Goal: Task Accomplishment & Management: Complete application form

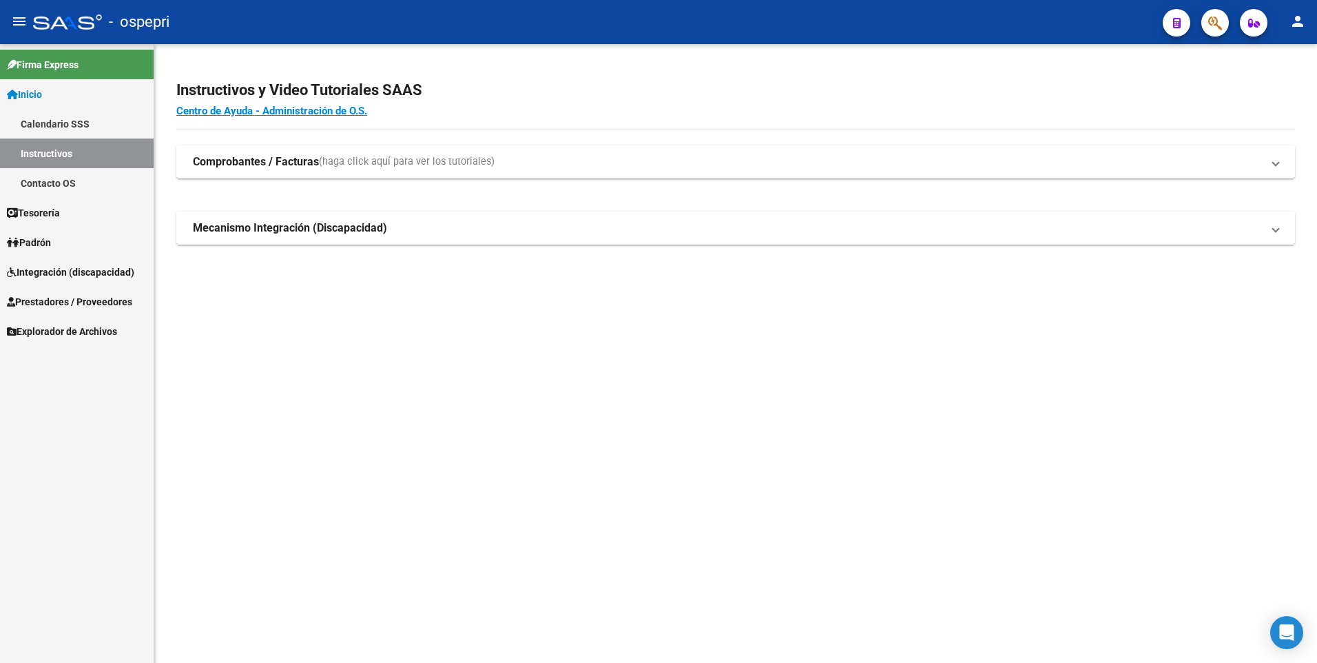
click at [45, 275] on span "Integración (discapacidad)" at bounding box center [70, 271] width 127 height 15
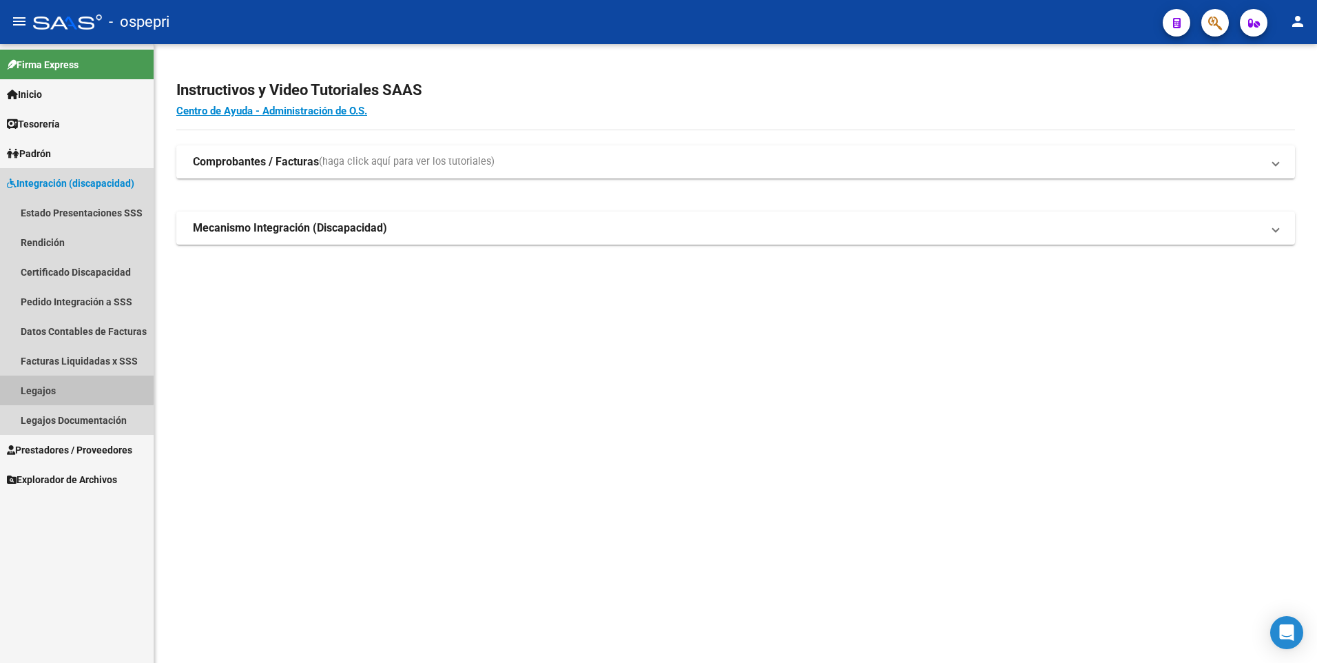
click at [69, 389] on link "Legajos" at bounding box center [77, 390] width 154 height 30
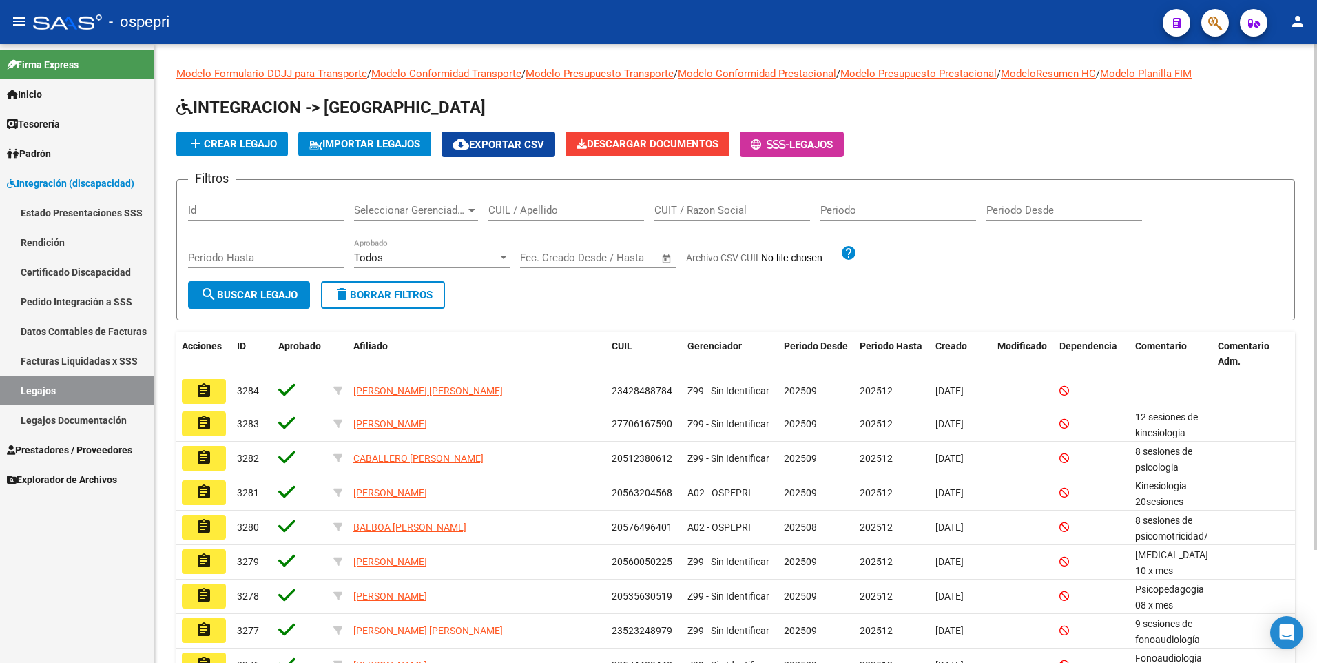
click at [583, 210] on input "CUIL / Apellido" at bounding box center [566, 210] width 156 height 12
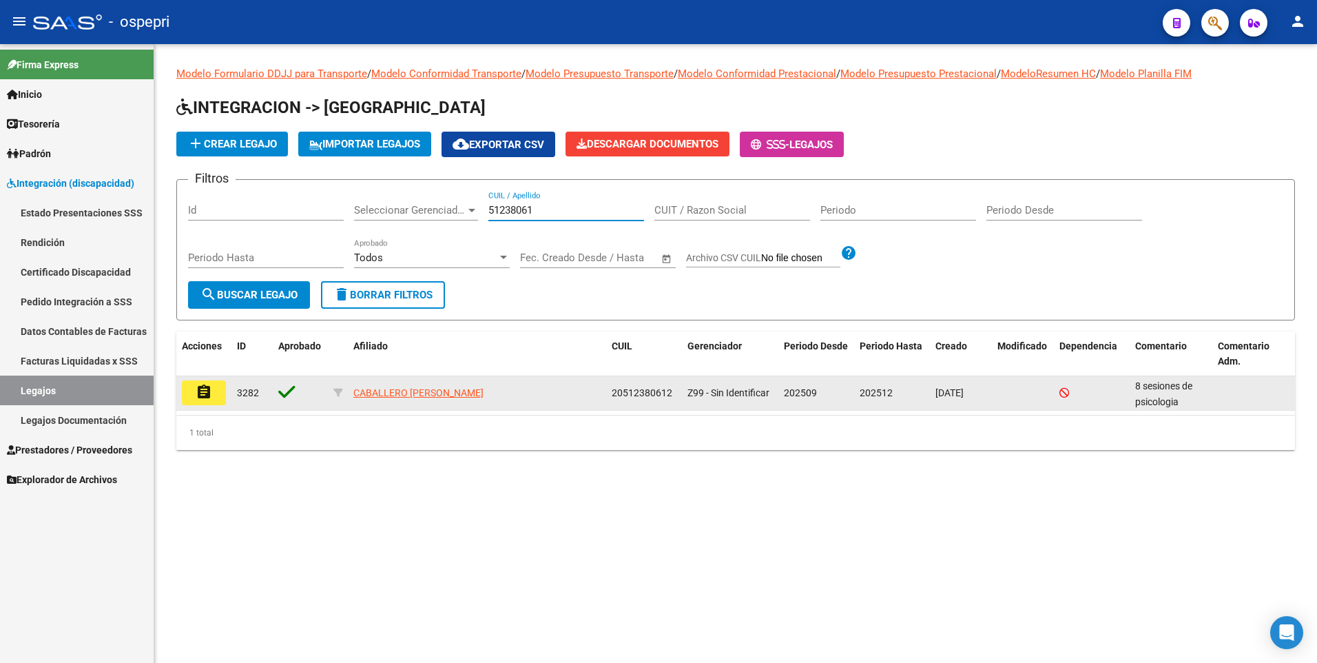
type input "51238061"
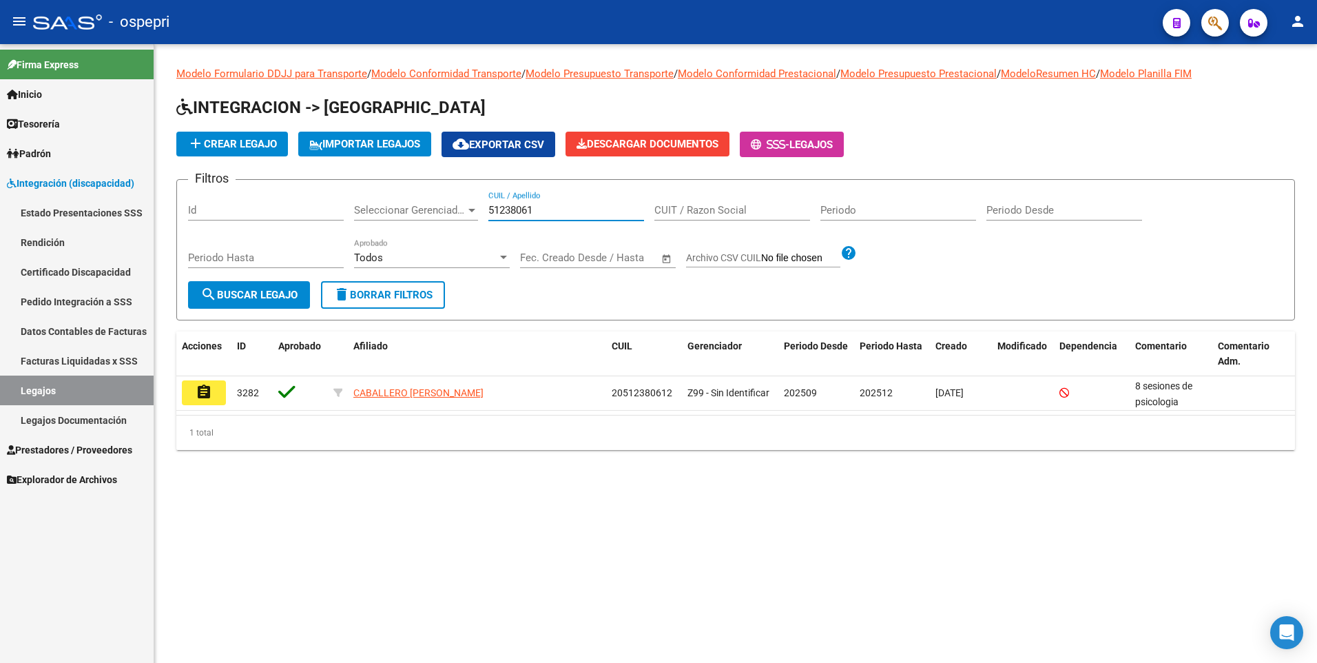
drag, startPoint x: 207, startPoint y: 392, endPoint x: 222, endPoint y: 422, distance: 34.2
click at [207, 393] on mat-icon "assignment" at bounding box center [204, 392] width 17 height 17
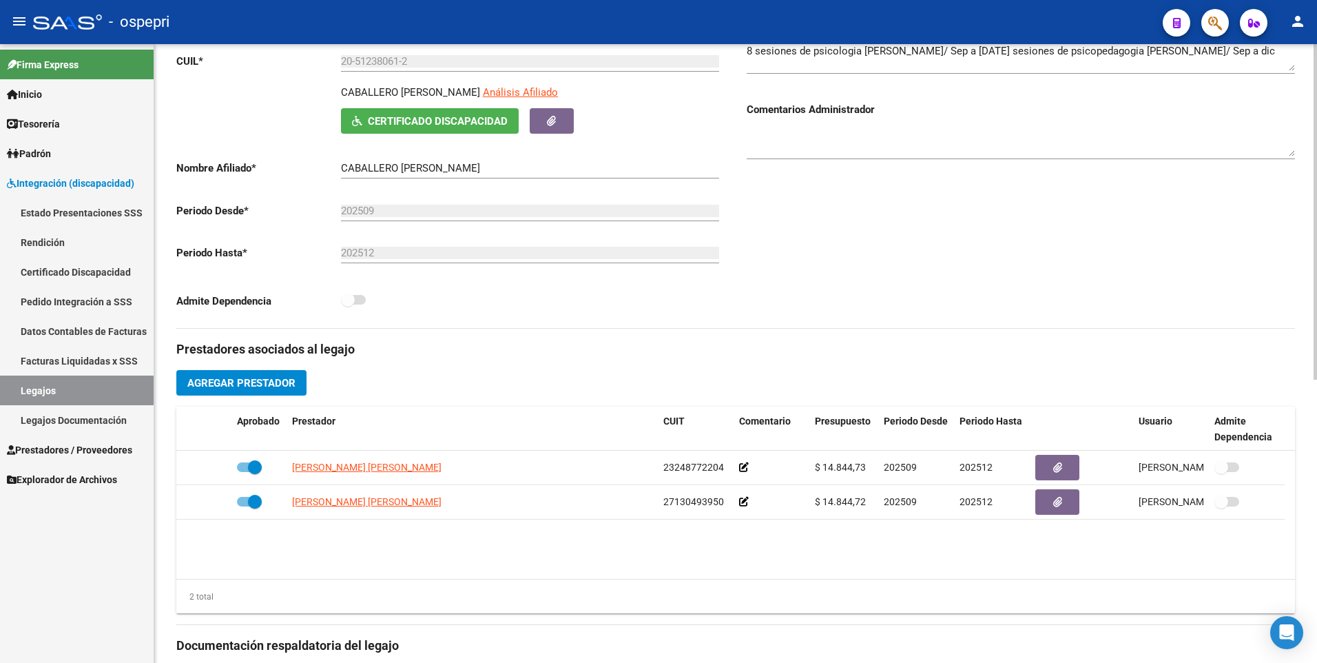
scroll to position [482, 0]
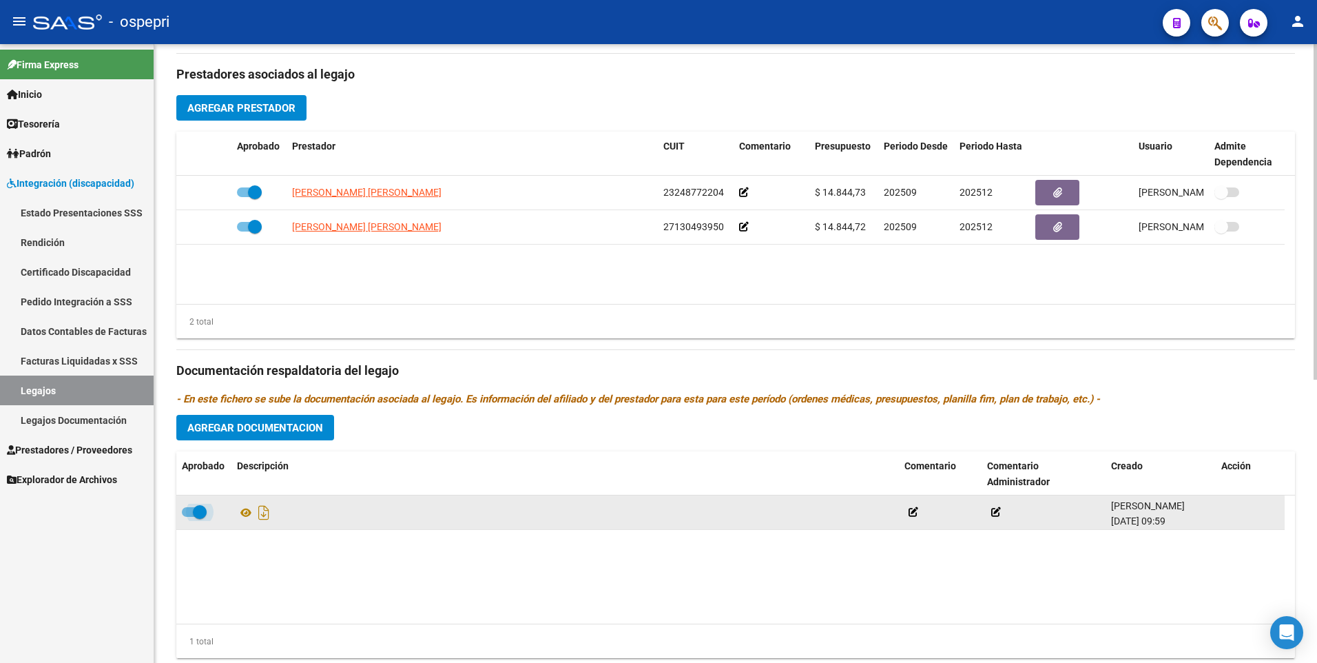
click at [190, 514] on span at bounding box center [194, 512] width 25 height 10
click at [189, 517] on input "checkbox" at bounding box center [188, 517] width 1 height 1
checkbox input "false"
click at [263, 512] on icon "Descargar documento" at bounding box center [264, 512] width 18 height 22
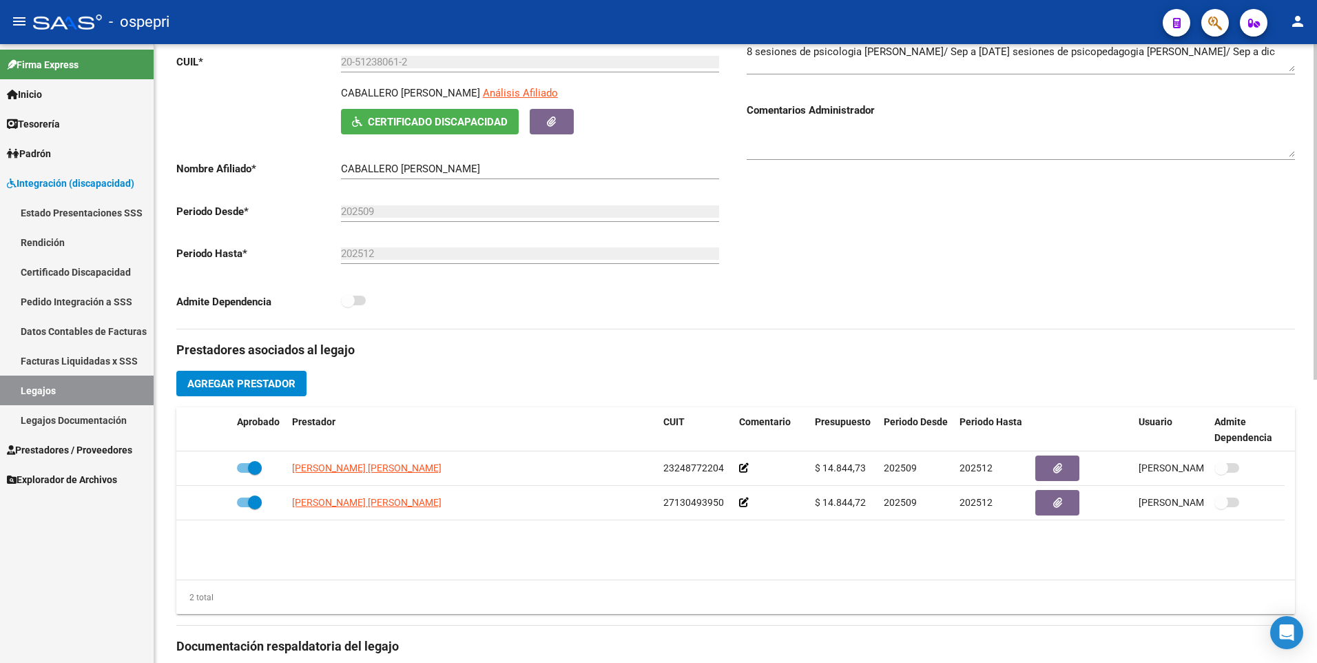
scroll to position [0, 0]
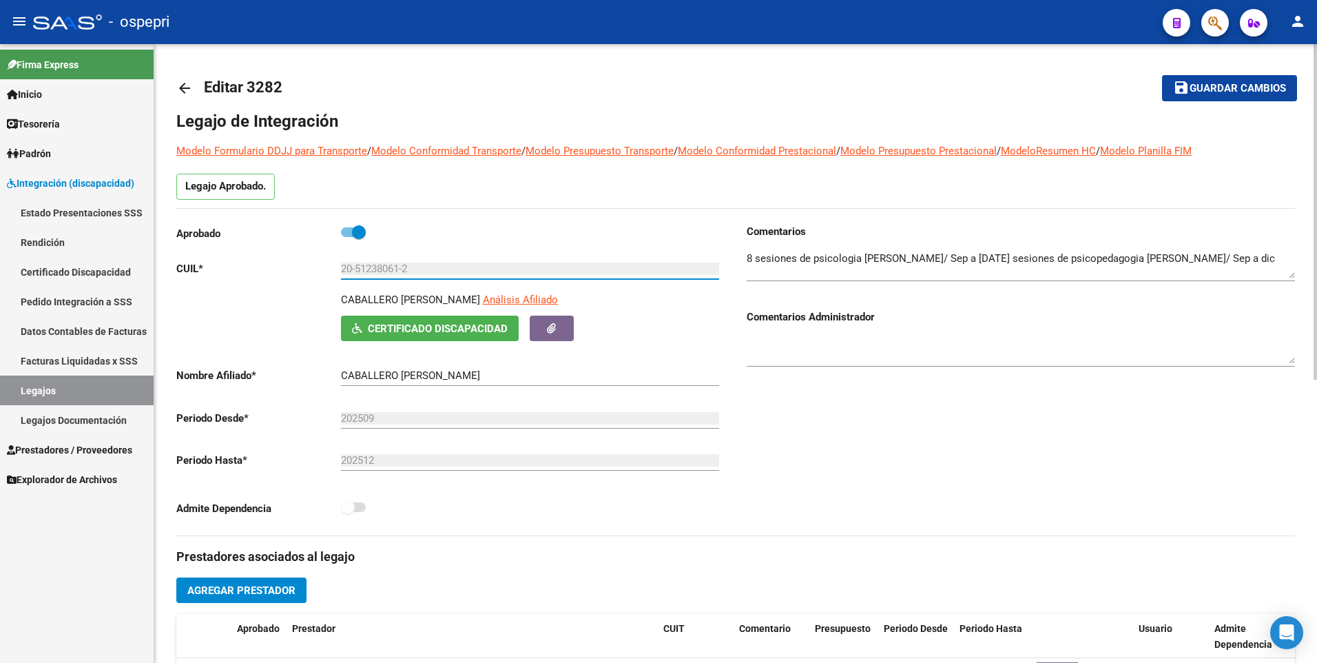
drag, startPoint x: 424, startPoint y: 266, endPoint x: 155, endPoint y: 270, distance: 269.3
click at [155, 270] on div "arrow_back Editar 3282 save Guardar cambios Legajo de Integración Modelo Formul…" at bounding box center [735, 614] width 1163 height 1140
click at [877, 477] on div "Comentarios Comentarios Administrador" at bounding box center [1015, 379] width 559 height 311
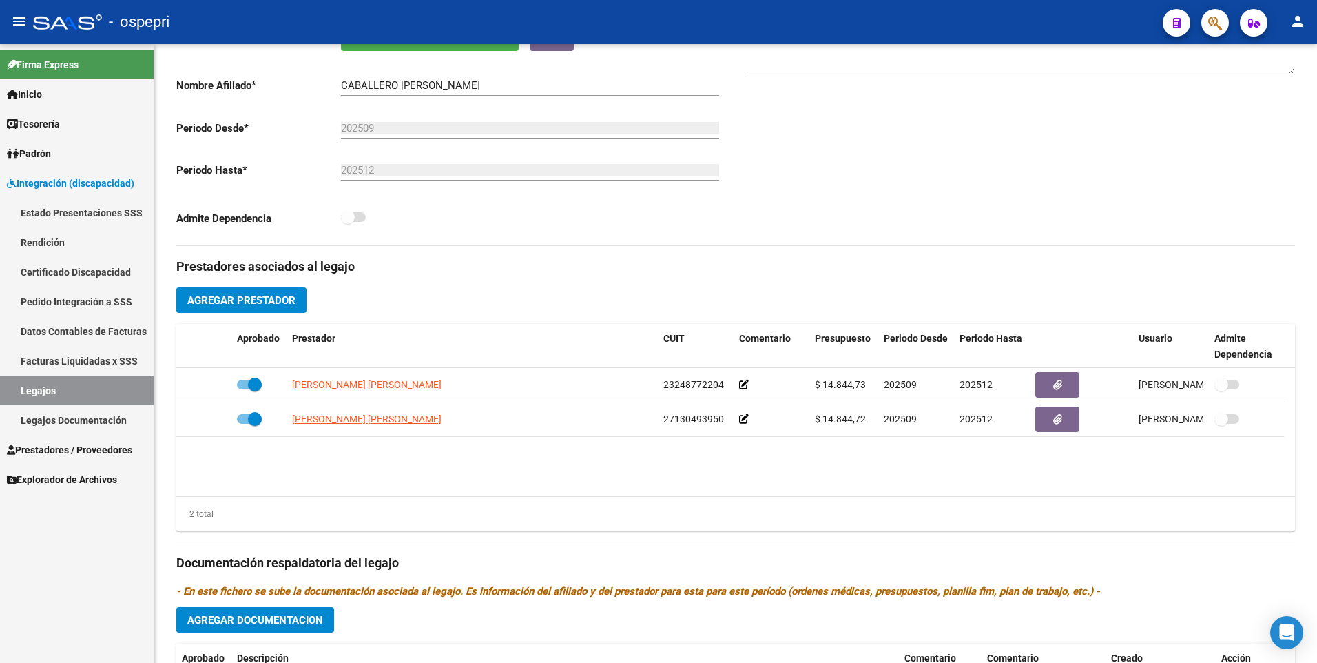
scroll to position [521, 0]
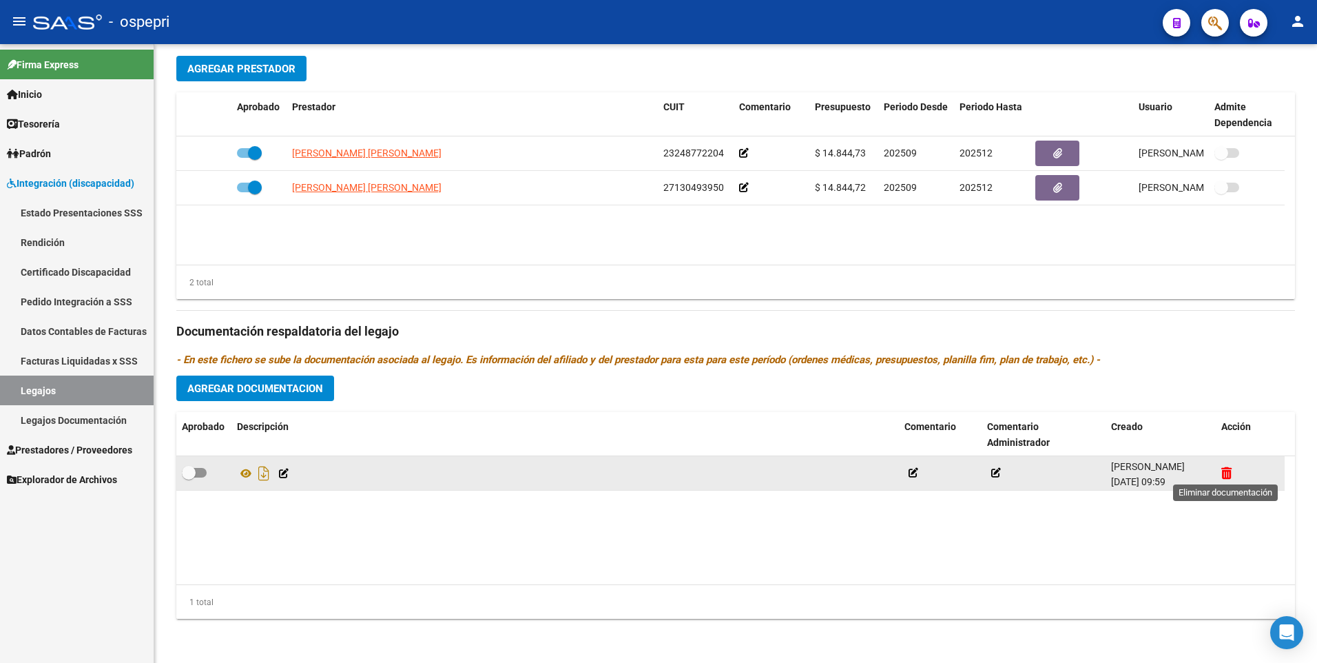
click at [1225, 471] on icon at bounding box center [1226, 472] width 10 height 13
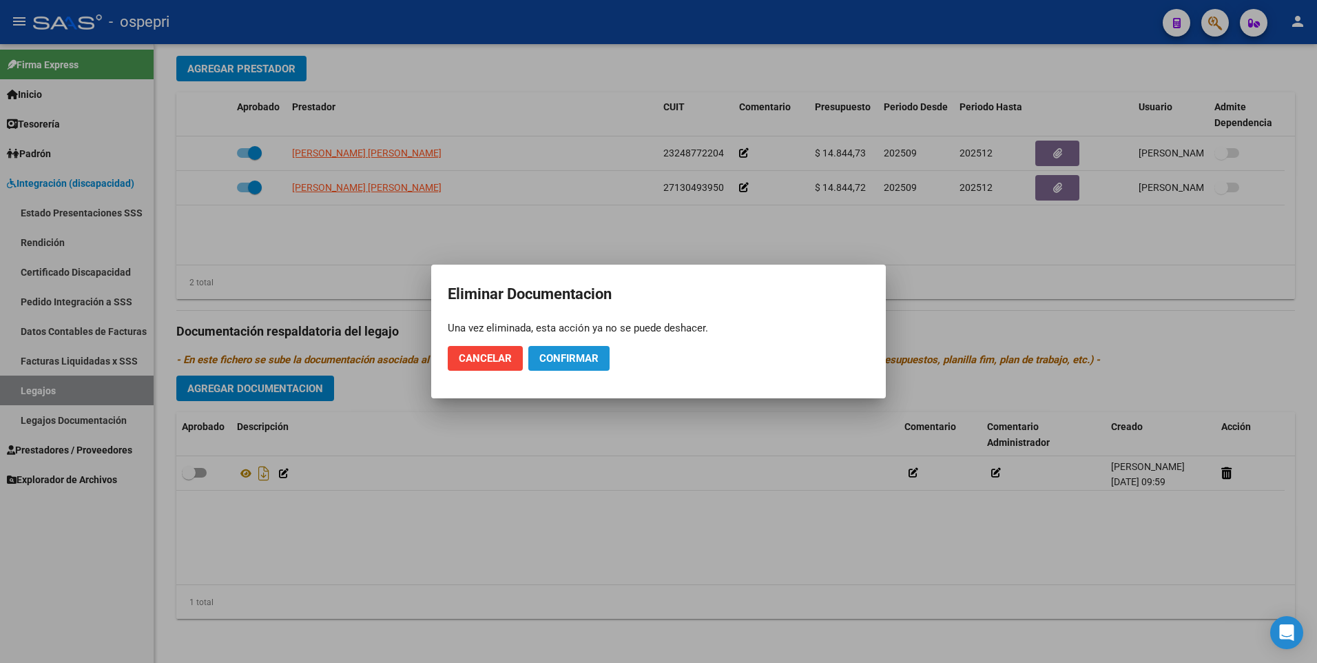
click at [585, 355] on span "Confirmar" at bounding box center [568, 358] width 59 height 12
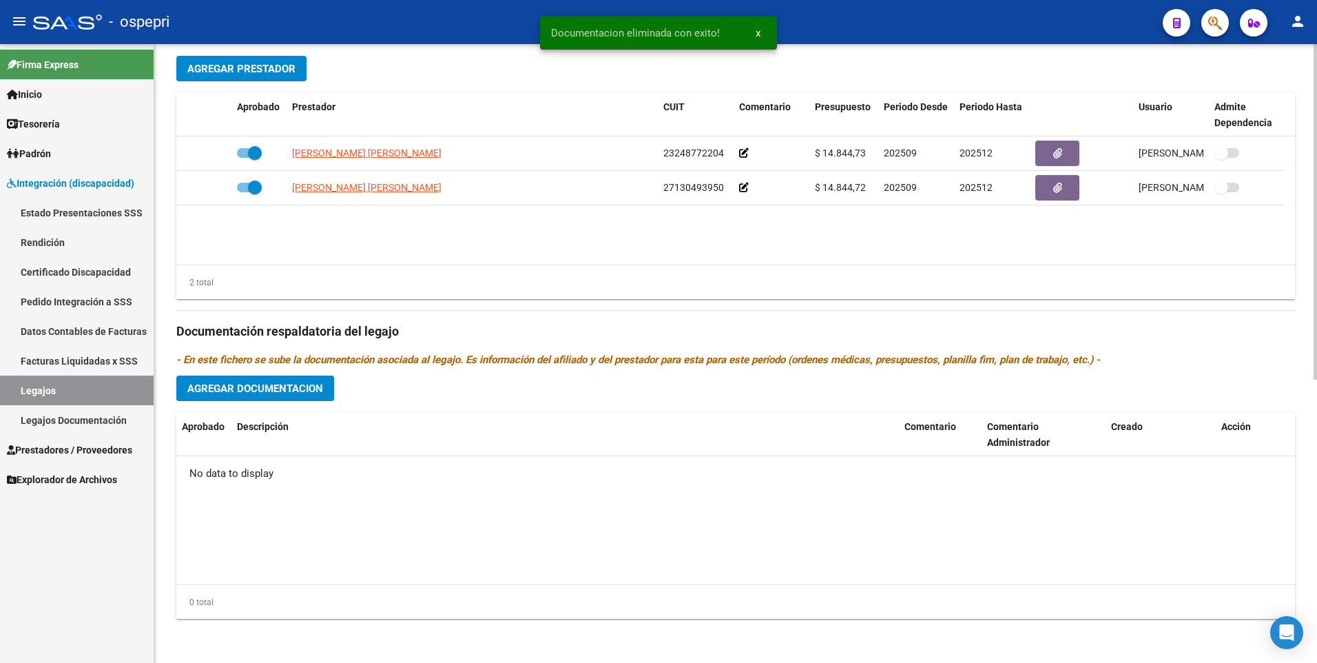
click at [300, 386] on span "Agregar Documentacion" at bounding box center [255, 388] width 136 height 12
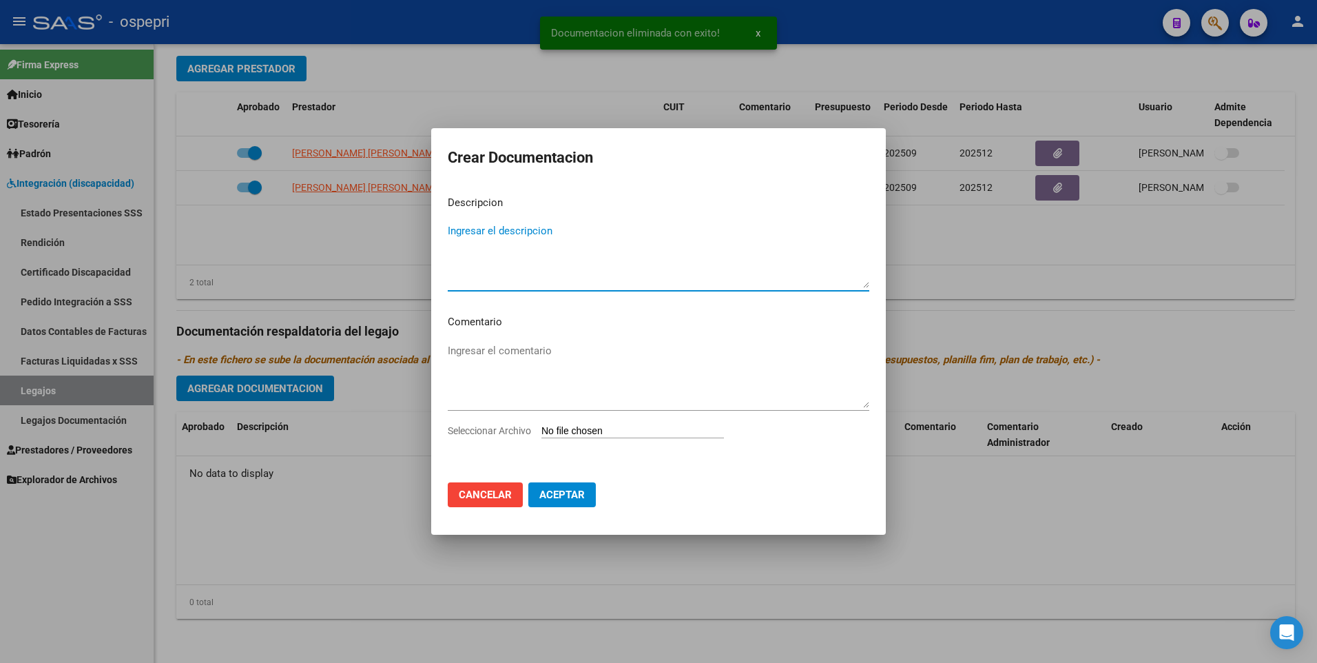
click at [623, 427] on input "Seleccionar Archivo" at bounding box center [632, 431] width 183 height 13
type input "C:\fakepath\20512380612.pdf"
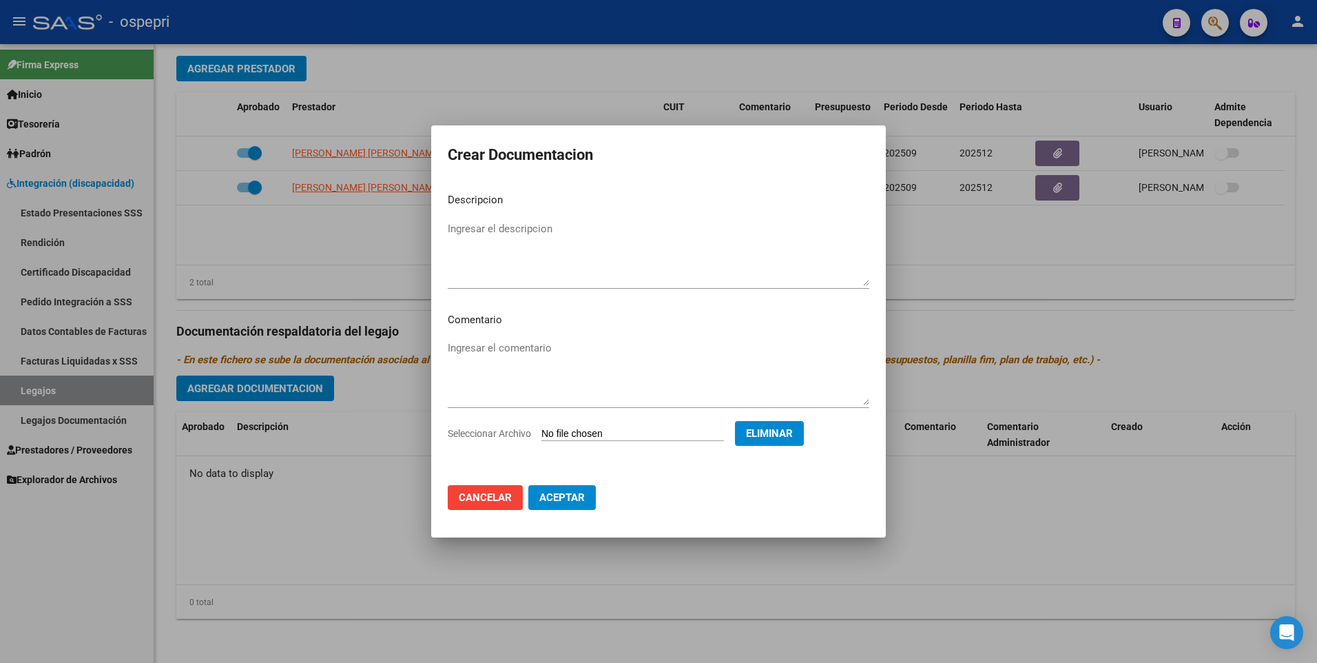
click at [574, 495] on span "Aceptar" at bounding box center [561, 497] width 45 height 12
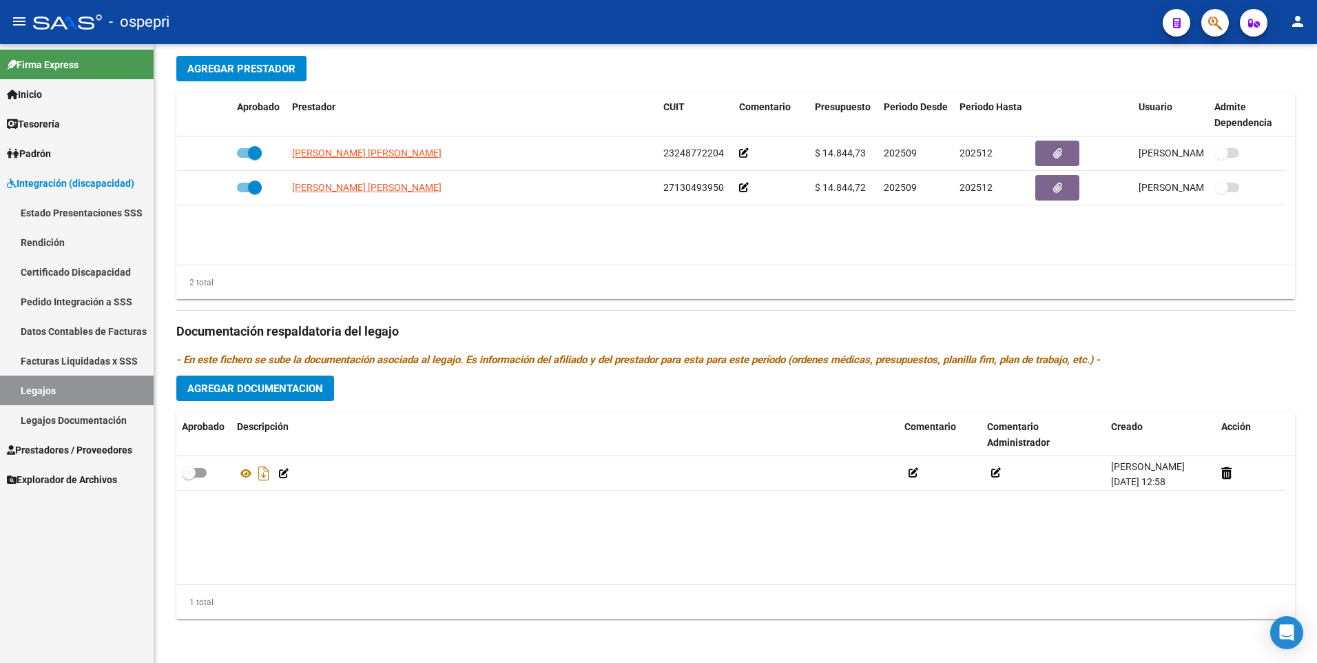
click at [92, 391] on link "Legajos" at bounding box center [77, 390] width 154 height 30
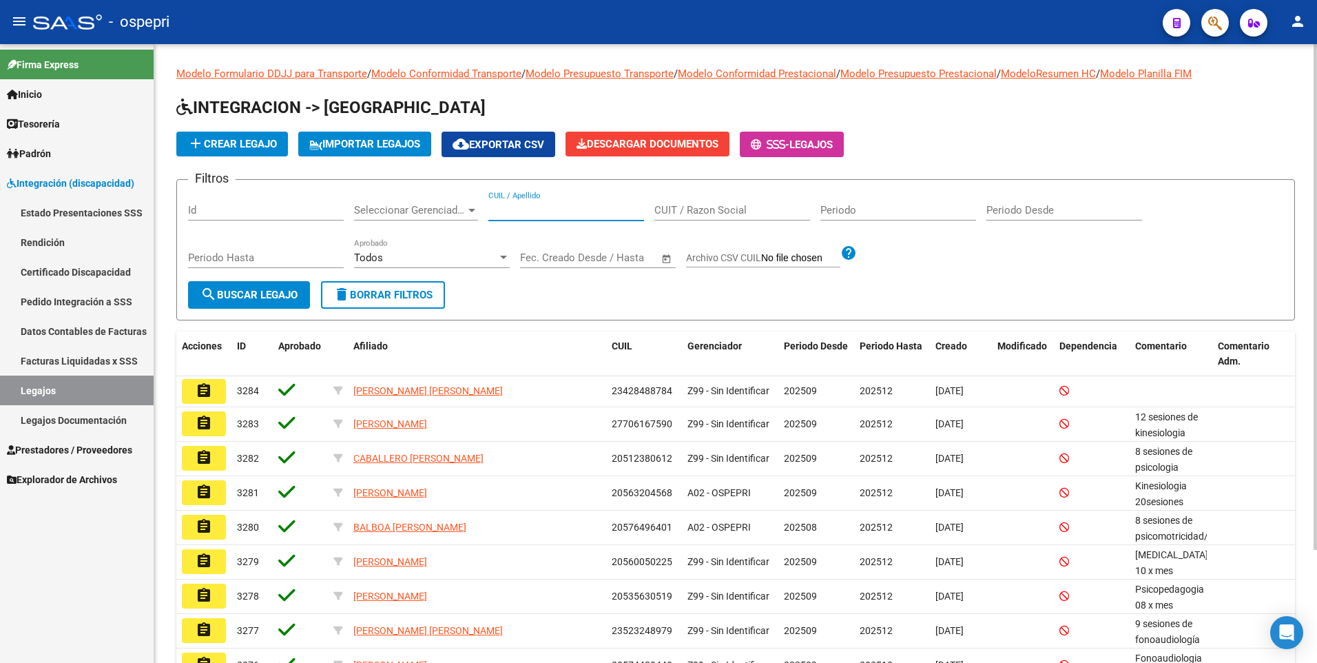
click at [537, 209] on input "CUIL / Apellido" at bounding box center [566, 210] width 156 height 12
paste input "57444978"
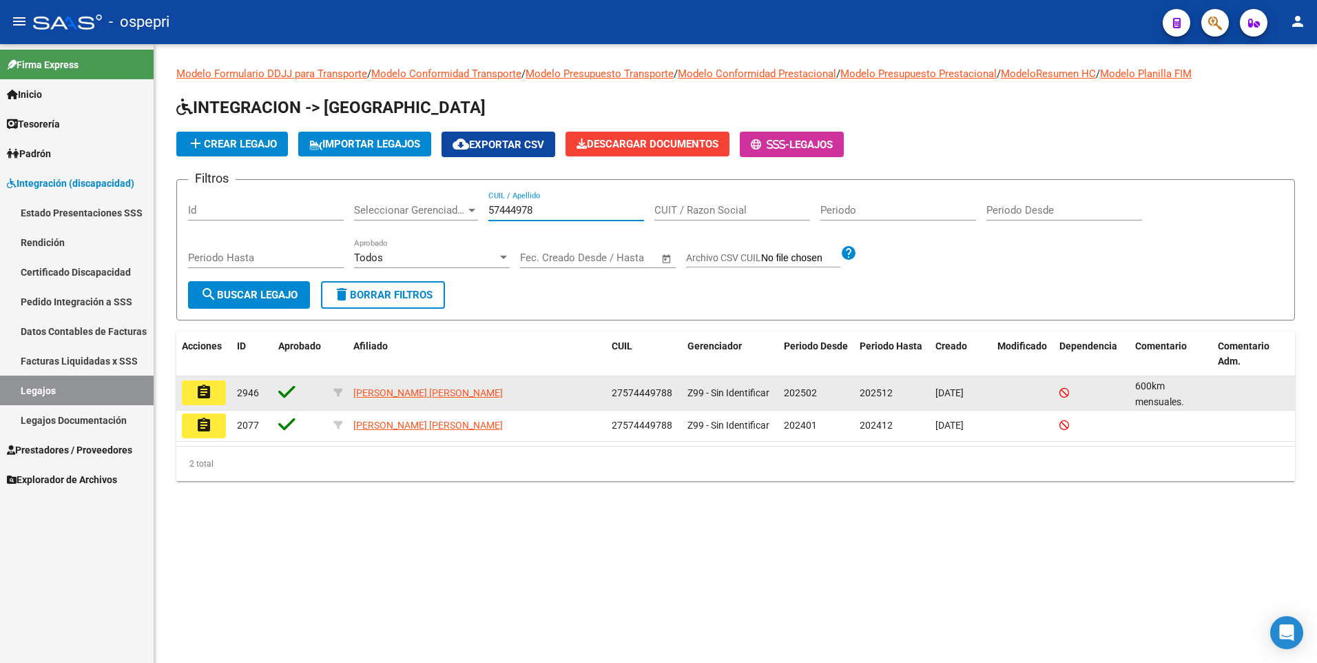
type input "57444978"
click at [210, 393] on mat-icon "assignment" at bounding box center [204, 392] width 17 height 17
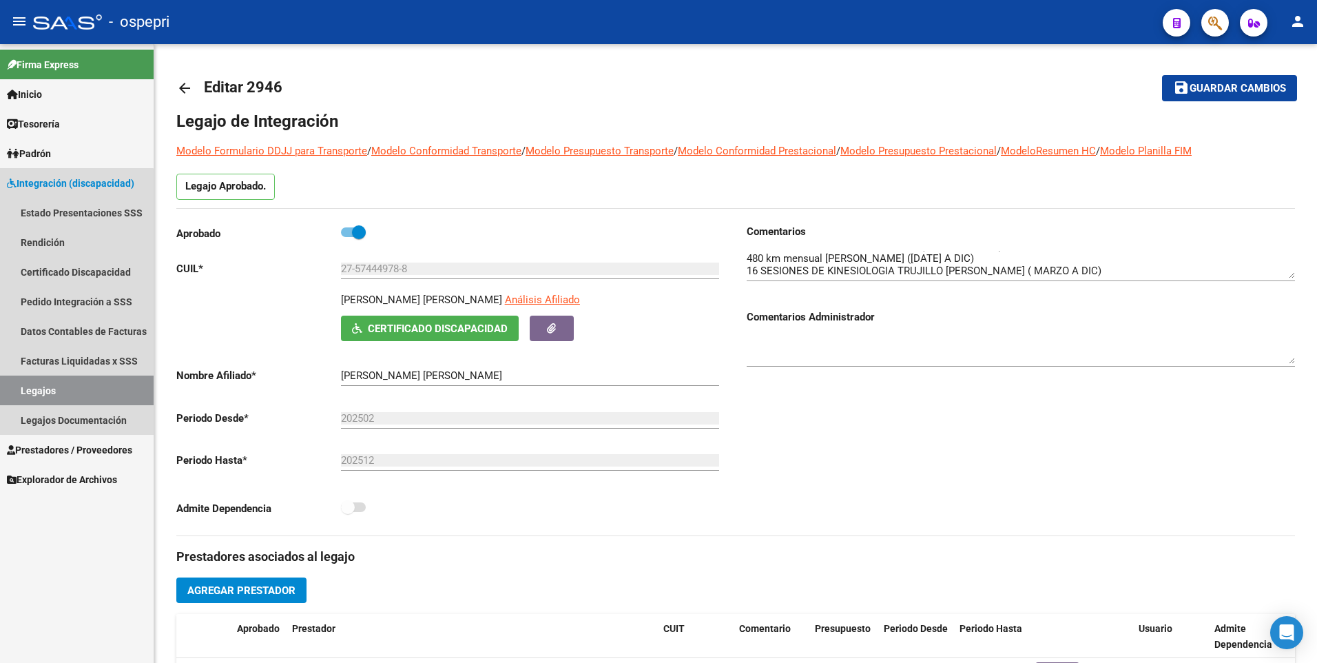
click at [54, 386] on link "Legajos" at bounding box center [77, 390] width 154 height 30
